Goal: Information Seeking & Learning: Learn about a topic

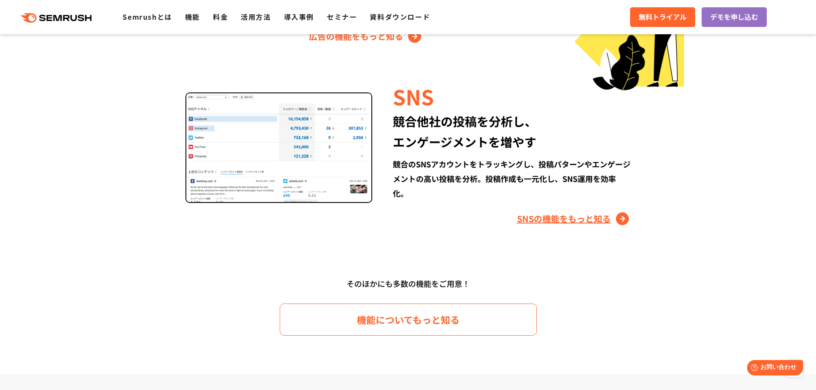
scroll to position [1029, 0]
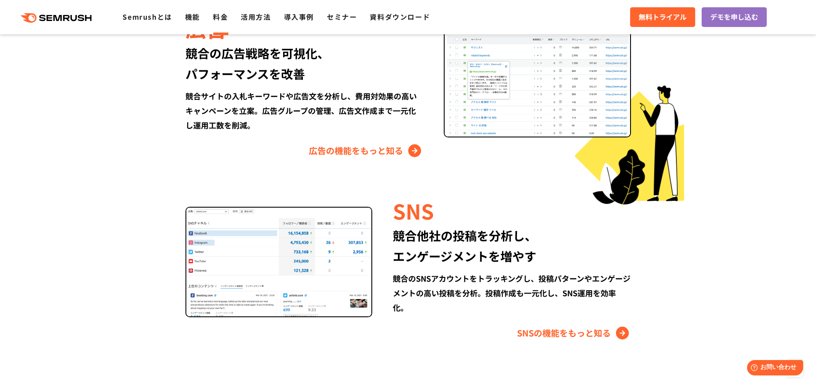
click at [223, 17] on link "料金" at bounding box center [220, 17] width 15 height 10
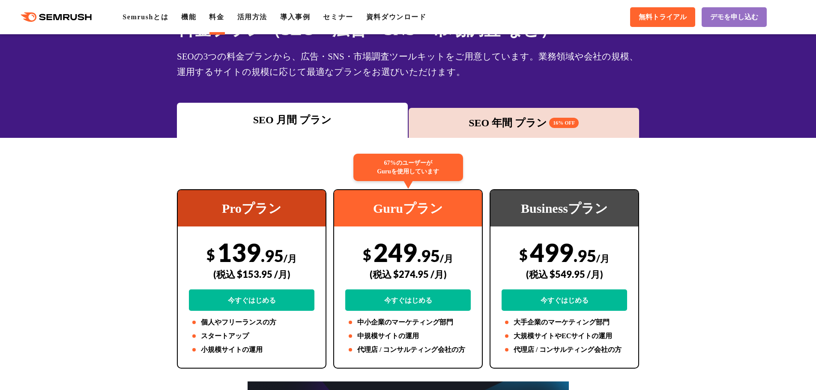
scroll to position [114, 0]
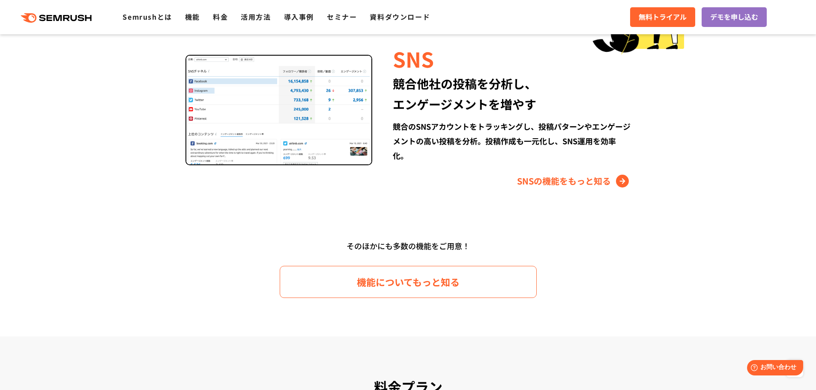
scroll to position [1200, 0]
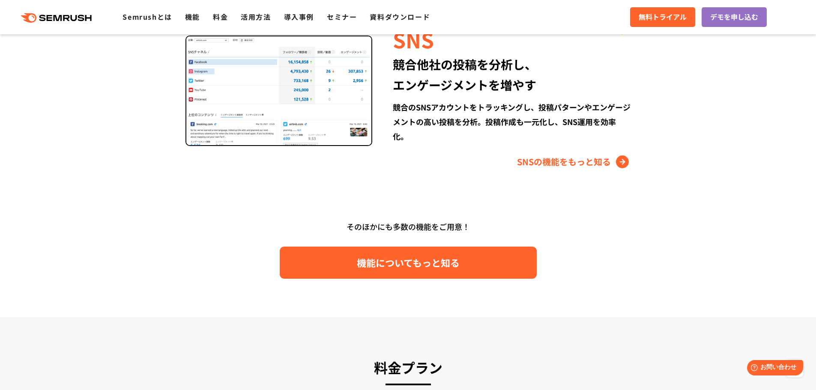
click at [459, 255] on span "機能についてもっと知る" at bounding box center [408, 262] width 103 height 15
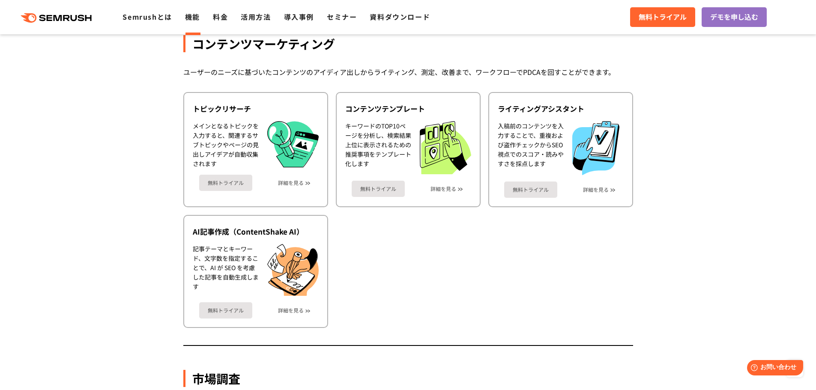
scroll to position [1143, 0]
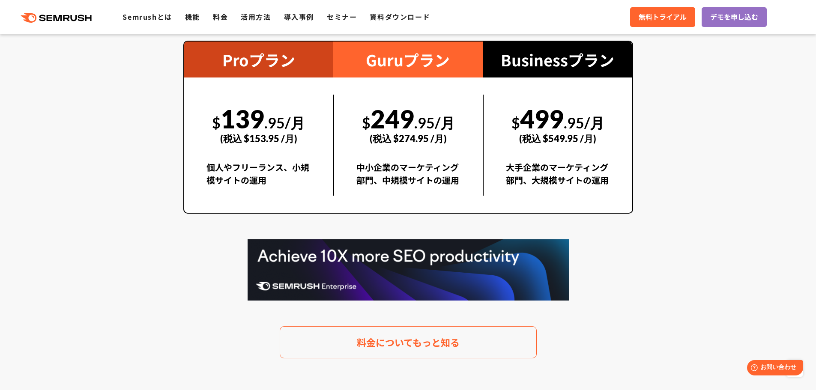
scroll to position [1714, 0]
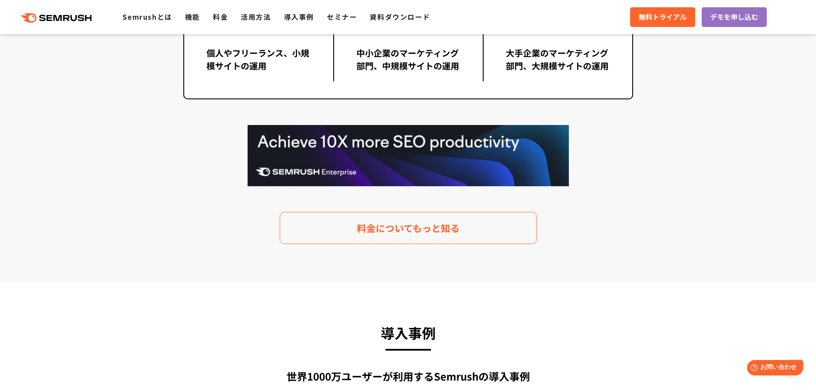
click at [444, 250] on section "料金プラン 月額$139.95(税込 $153.95)〜から利用可能。圧倒的なコストパフォーマンス Proプラン $ 139 .95/月 (税込 $153.9…" at bounding box center [408, 43] width 816 height 480
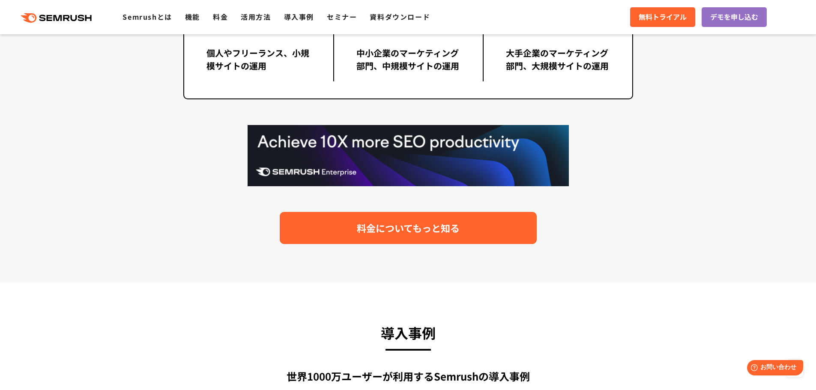
click at [451, 239] on link "料金についてもっと知る" at bounding box center [408, 228] width 257 height 32
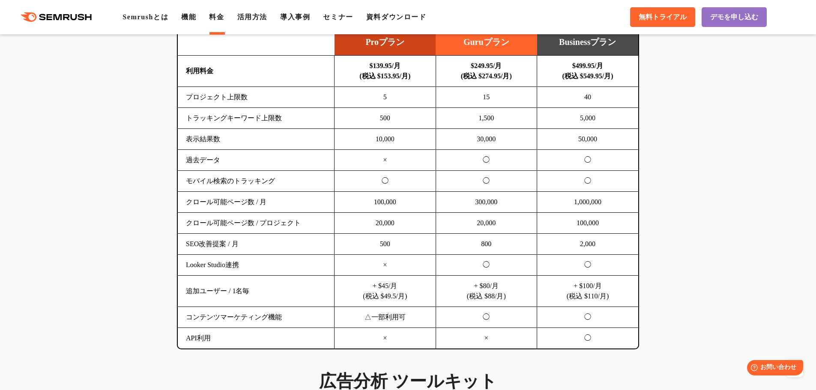
click at [505, 343] on td "×" at bounding box center [487, 338] width 102 height 21
click at [489, 93] on td "15" at bounding box center [487, 97] width 102 height 21
drag, startPoint x: 503, startPoint y: 138, endPoint x: 506, endPoint y: 173, distance: 35.2
click at [504, 138] on td "30,000" at bounding box center [487, 139] width 102 height 21
click at [506, 173] on td "◯" at bounding box center [487, 181] width 102 height 21
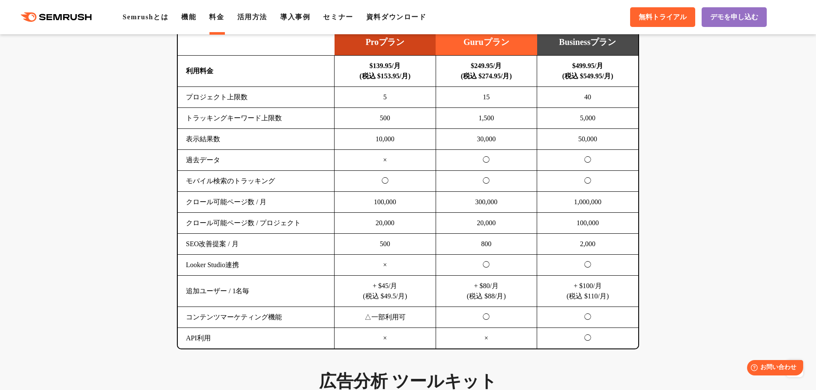
click at [510, 150] on td "◯" at bounding box center [487, 160] width 102 height 21
click at [510, 188] on td "◯" at bounding box center [487, 181] width 102 height 21
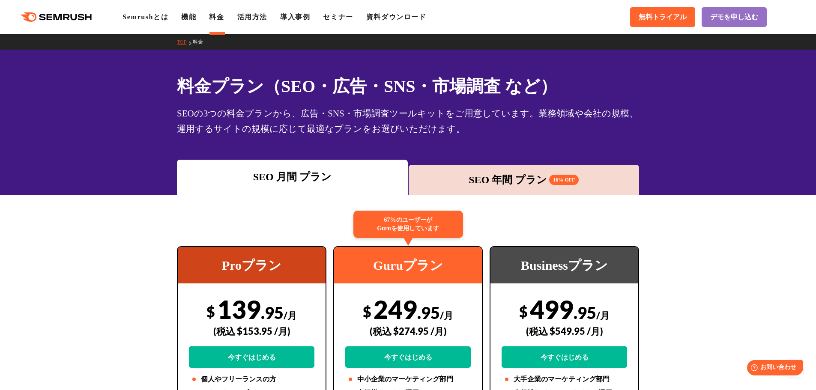
drag, startPoint x: 662, startPoint y: 236, endPoint x: 551, endPoint y: 11, distance: 251.1
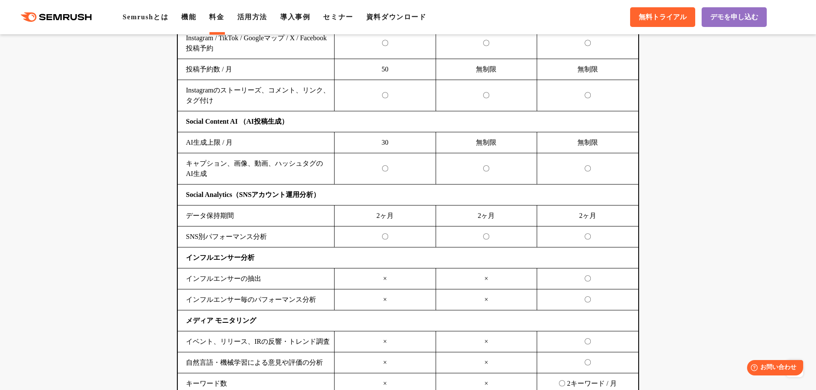
scroll to position [1563, 0]
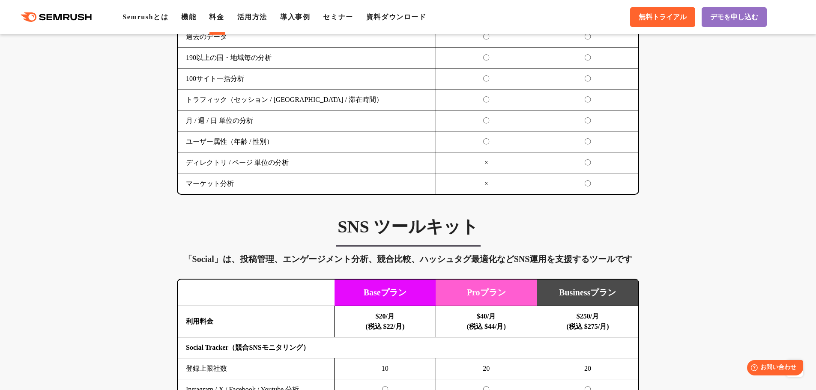
drag, startPoint x: 483, startPoint y: 316, endPoint x: 490, endPoint y: 231, distance: 85.6
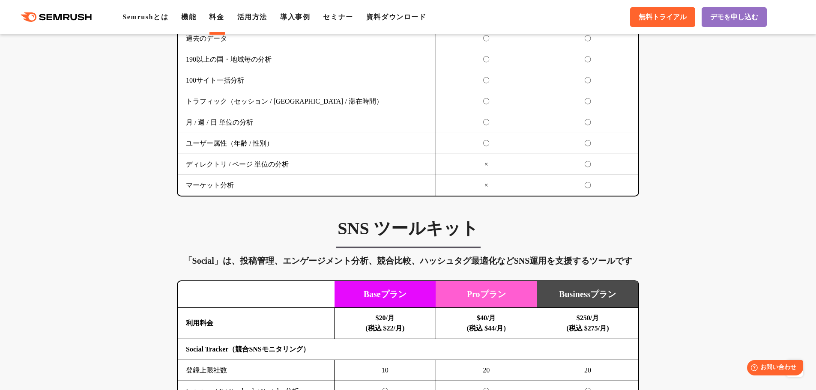
scroll to position [1620, 0]
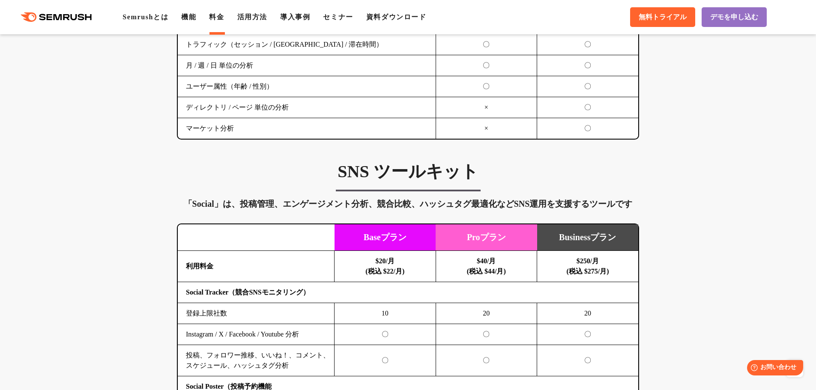
drag, startPoint x: 99, startPoint y: 117, endPoint x: 99, endPoint y: 106, distance: 10.7
